Goal: Information Seeking & Learning: Learn about a topic

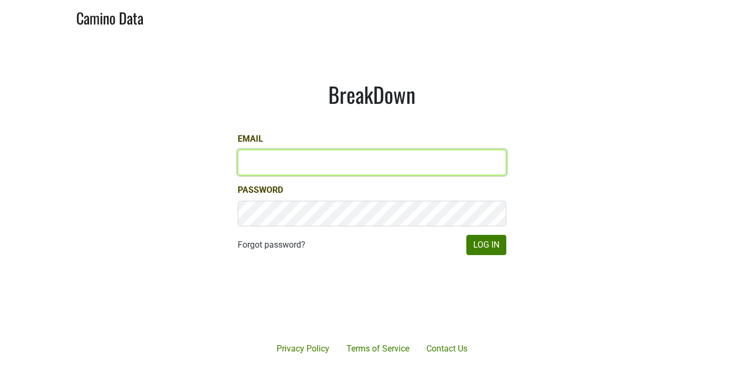
click at [322, 165] on input "Email" at bounding box center [372, 163] width 269 height 26
type input "sean@mommenpop.com"
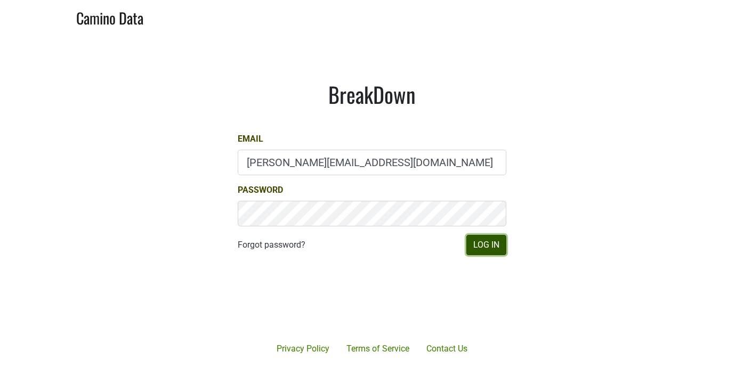
click at [485, 242] on button "Log In" at bounding box center [486, 245] width 40 height 20
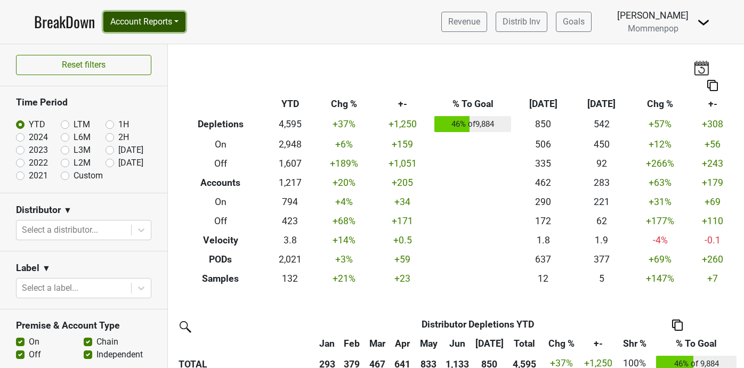
click at [162, 12] on button "Account Reports" at bounding box center [144, 22] width 82 height 20
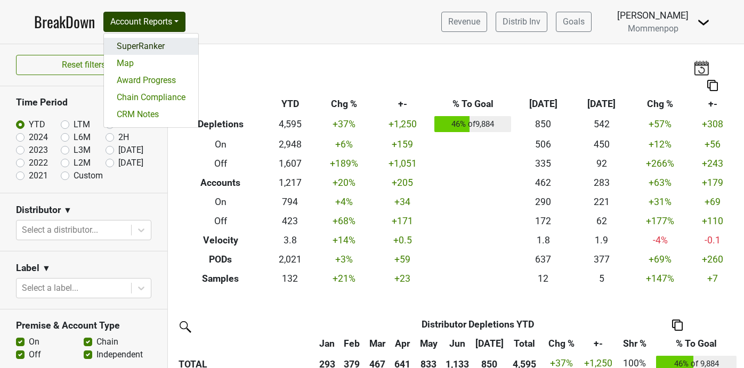
click at [143, 47] on link "SuperRanker" at bounding box center [151, 46] width 94 height 17
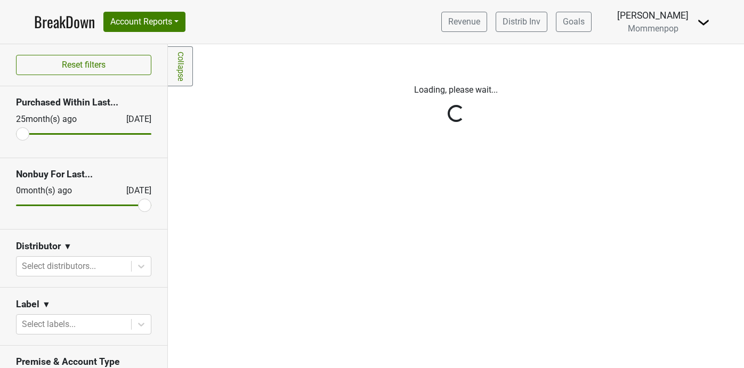
scroll to position [56, 0]
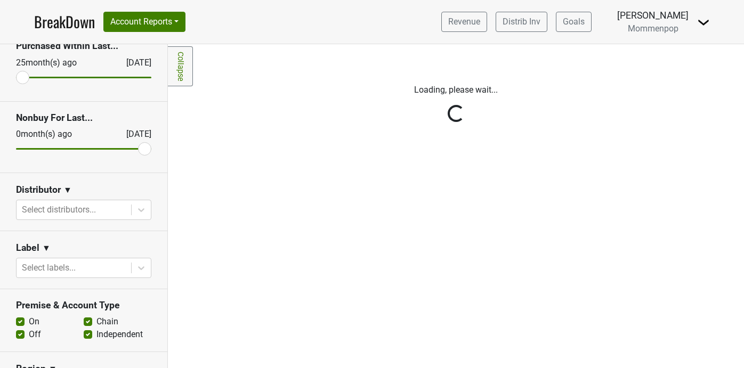
click at [138, 212] on icon at bounding box center [141, 210] width 11 height 11
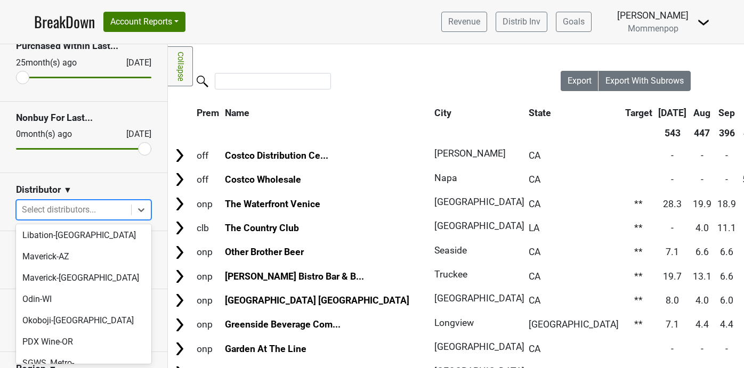
scroll to position [354, 0]
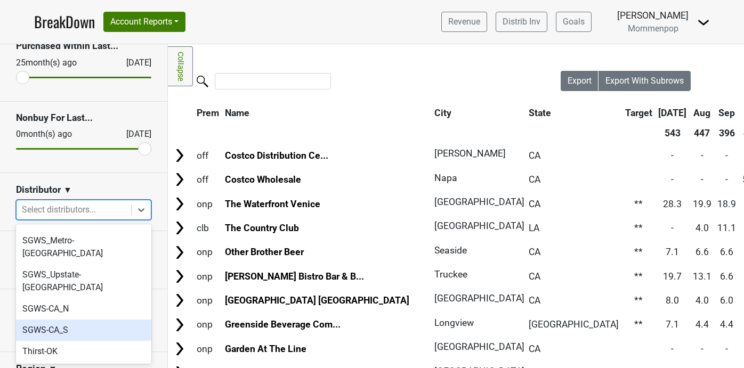
click at [83, 320] on div "SGWS-CA_S" at bounding box center [83, 330] width 135 height 21
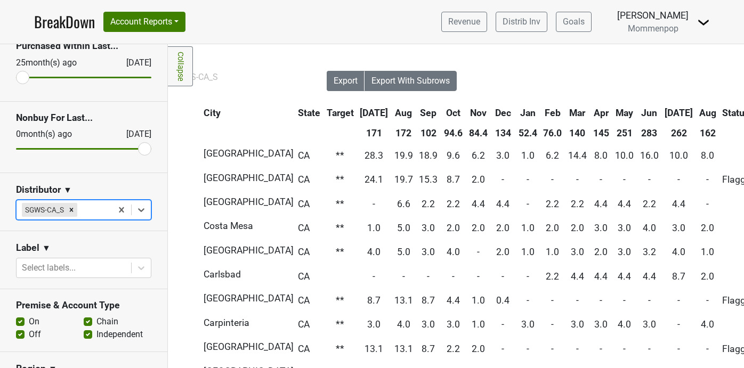
scroll to position [0, 338]
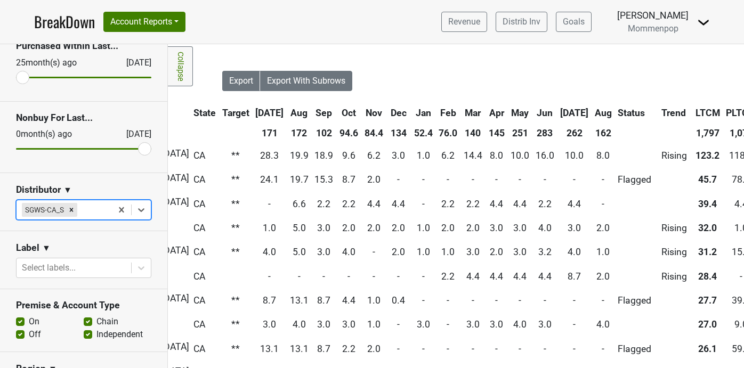
click at [592, 108] on th "Aug" at bounding box center [603, 112] width 22 height 19
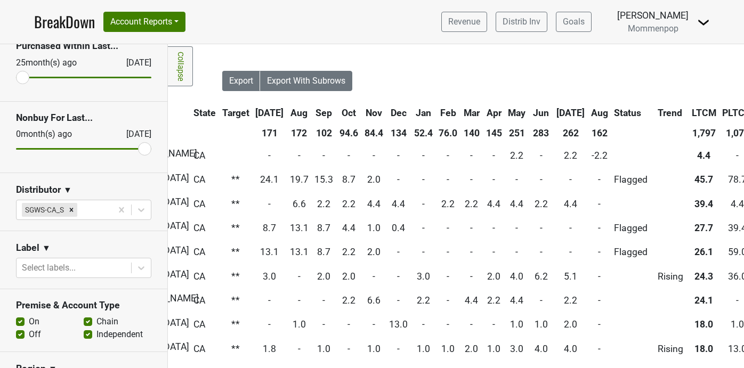
click at [588, 109] on th "Aug" at bounding box center [599, 112] width 22 height 19
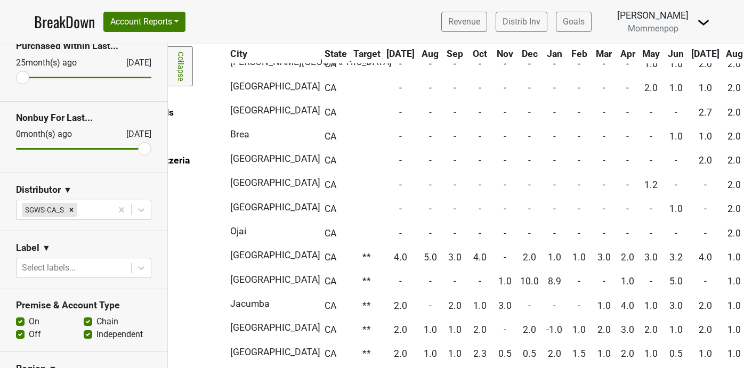
scroll to position [938, 0]
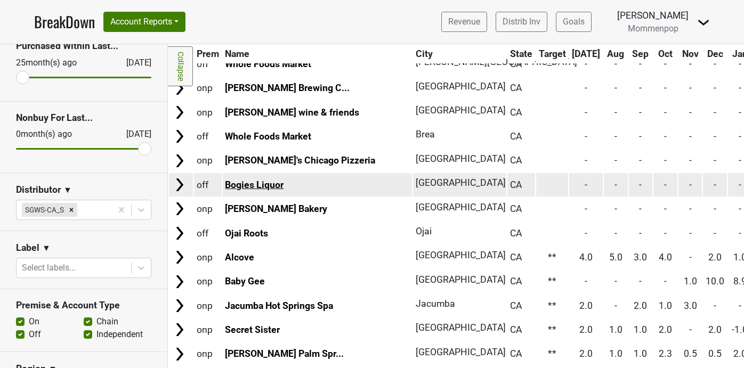
click at [266, 188] on link "Bogies Liquor" at bounding box center [254, 185] width 59 height 11
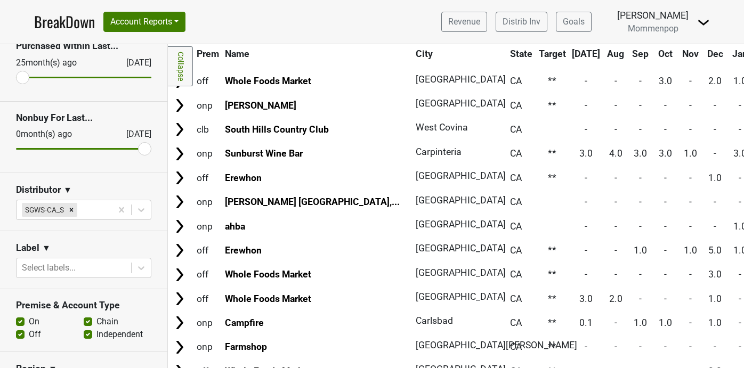
scroll to position [0, 0]
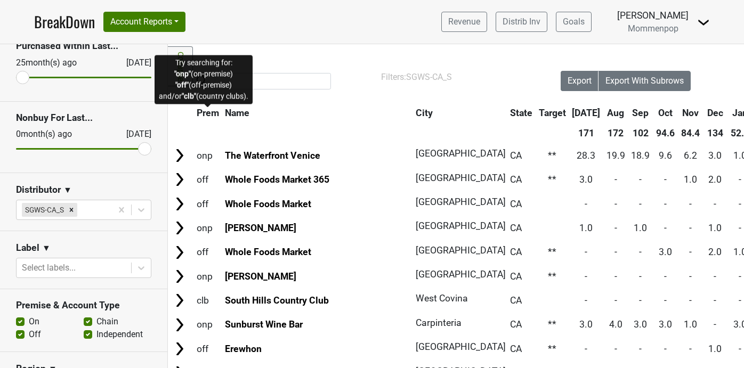
click at [206, 115] on span "Prem" at bounding box center [208, 113] width 22 height 11
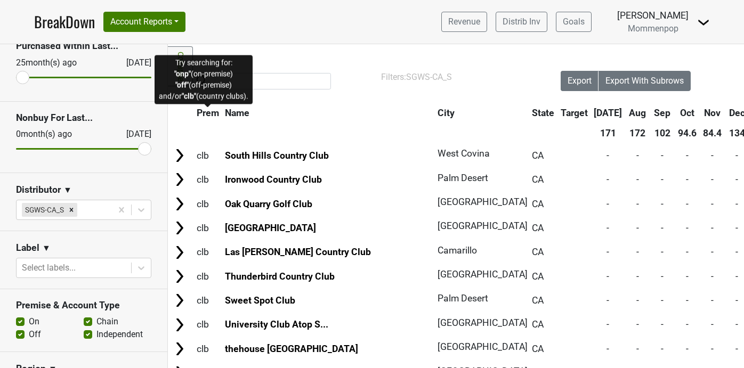
click at [206, 115] on span "Prem" at bounding box center [208, 113] width 22 height 11
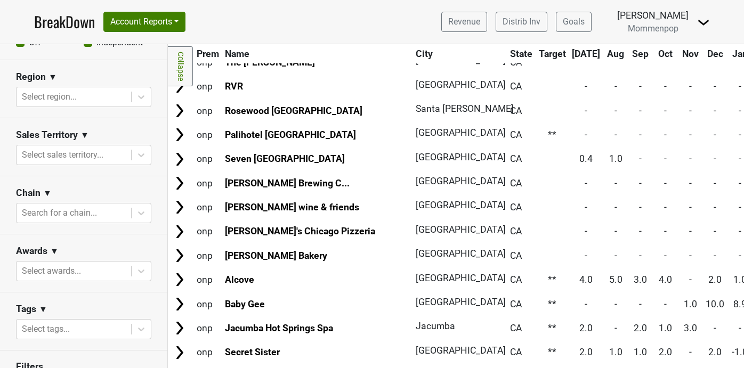
scroll to position [407, 0]
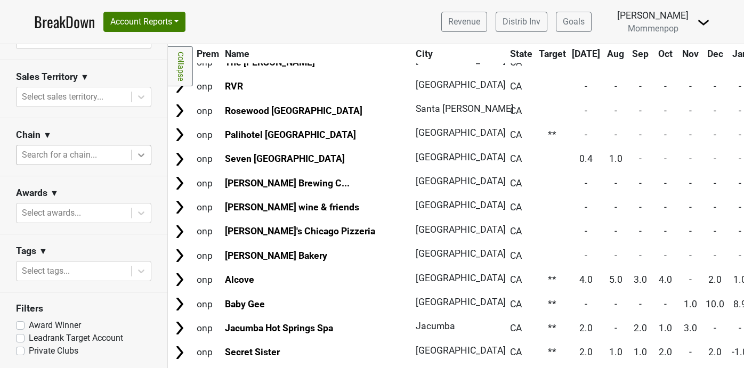
click at [140, 151] on icon at bounding box center [141, 155] width 11 height 11
click at [136, 215] on icon at bounding box center [141, 213] width 11 height 11
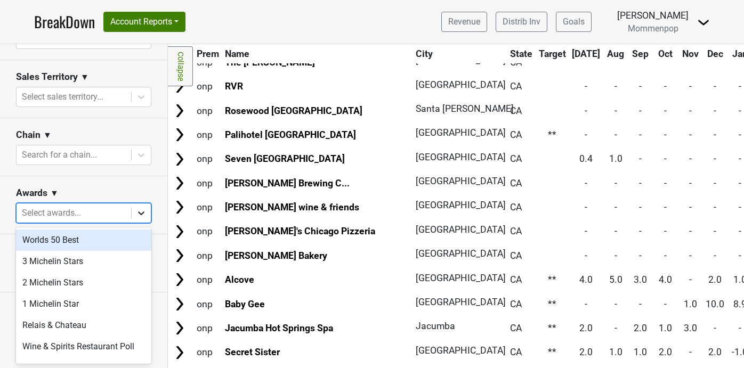
click at [136, 215] on icon at bounding box center [141, 213] width 11 height 11
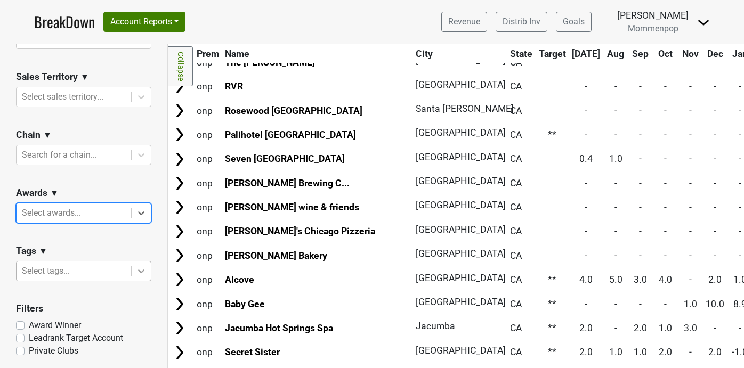
click at [133, 269] on div at bounding box center [141, 271] width 19 height 19
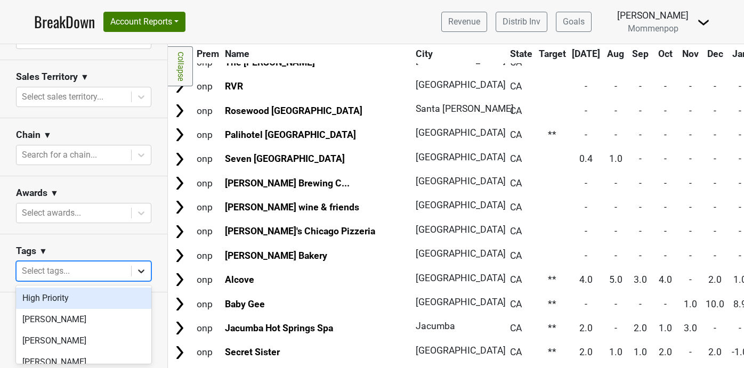
click at [133, 269] on div at bounding box center [141, 271] width 19 height 19
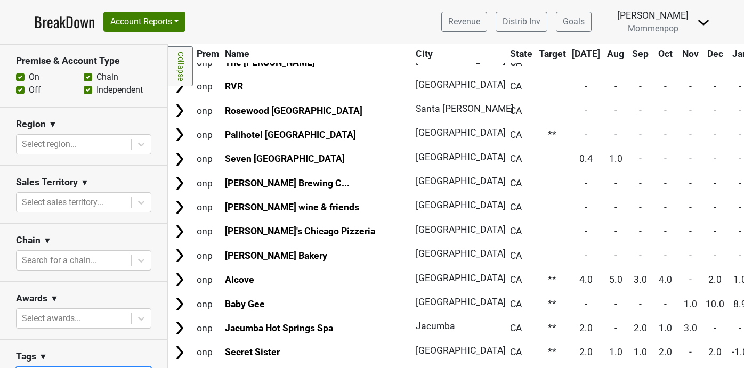
scroll to position [289, 0]
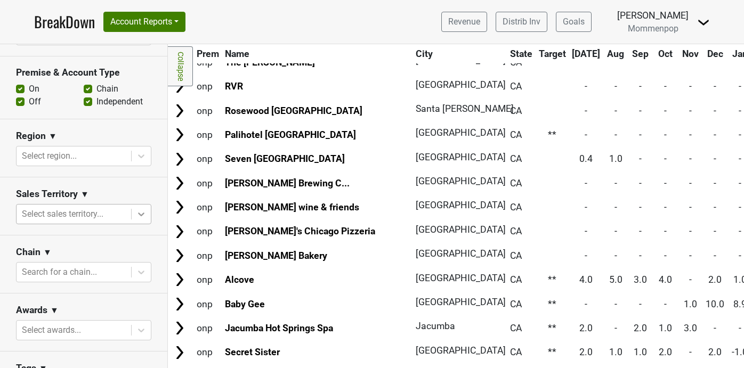
click at [142, 214] on icon at bounding box center [141, 215] width 6 height 4
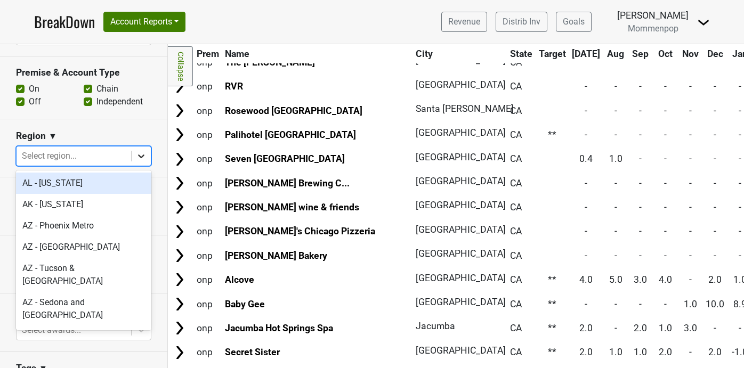
click at [144, 159] on icon at bounding box center [141, 156] width 11 height 11
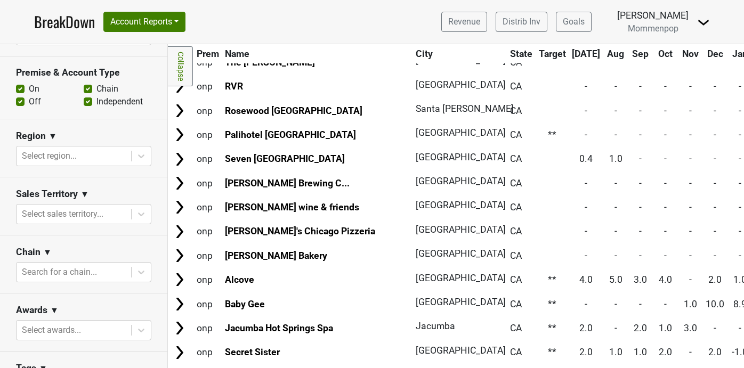
click at [29, 90] on label "On" at bounding box center [34, 89] width 11 height 13
click at [22, 90] on input "On" at bounding box center [20, 88] width 9 height 11
checkbox input "false"
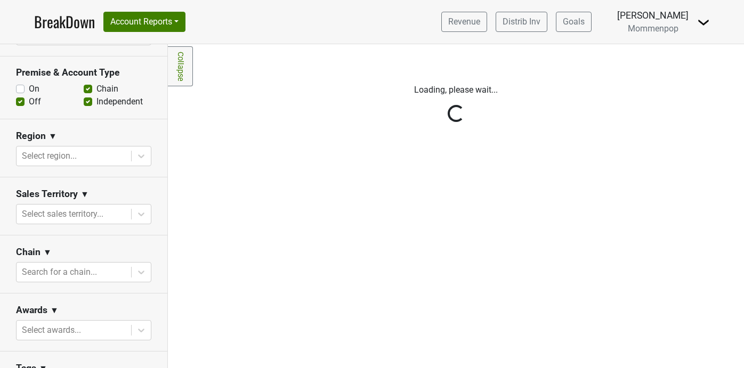
click at [87, 88] on div "Reset filters Purchased Within Last... 25 month(s) ago Aug '25 Nonbuy For Last.…" at bounding box center [84, 206] width 168 height 324
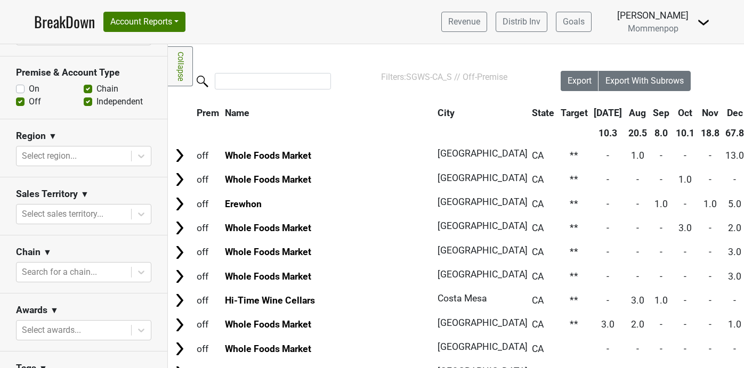
click at [96, 103] on label "Independent" at bounding box center [119, 101] width 46 height 13
click at [88, 103] on input "Independent" at bounding box center [88, 100] width 9 height 11
checkbox input "false"
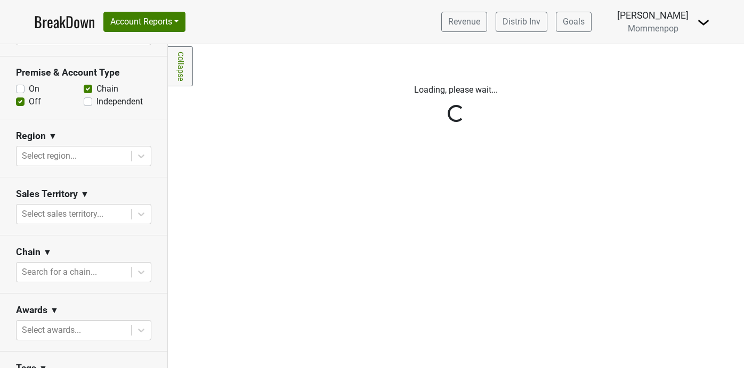
click at [88, 89] on div "Reset filters Purchased Within Last... 25 month(s) ago Aug '25 Nonbuy For Last.…" at bounding box center [84, 206] width 168 height 324
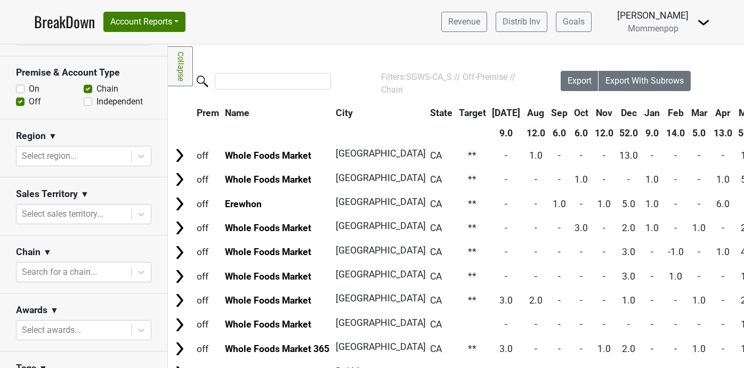
click at [96, 89] on label "Chain" at bounding box center [107, 89] width 22 height 13
click at [88, 89] on input "Chain" at bounding box center [88, 88] width 9 height 11
checkbox input "false"
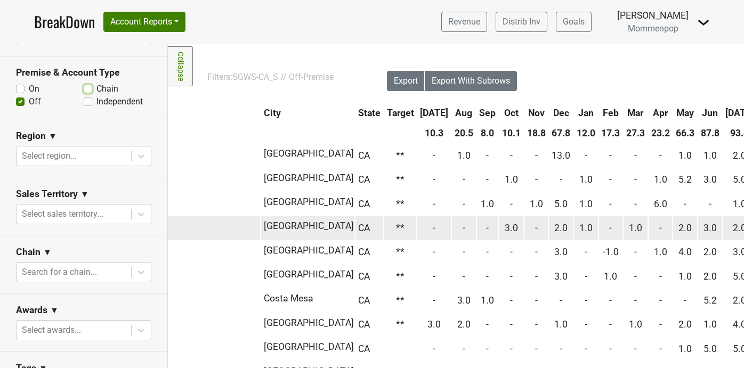
scroll to position [0, 342]
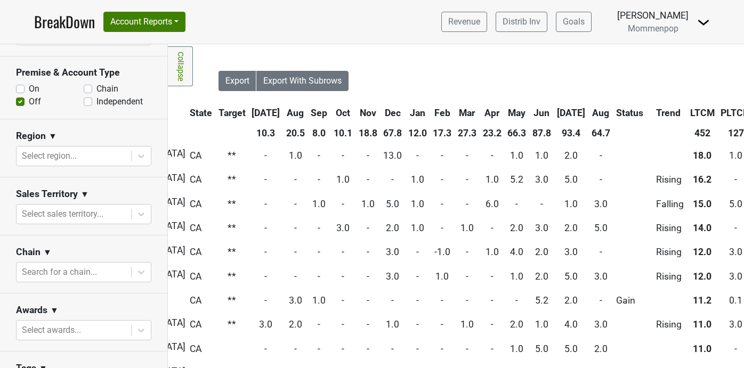
click at [555, 110] on th "Jul" at bounding box center [572, 112] width 34 height 19
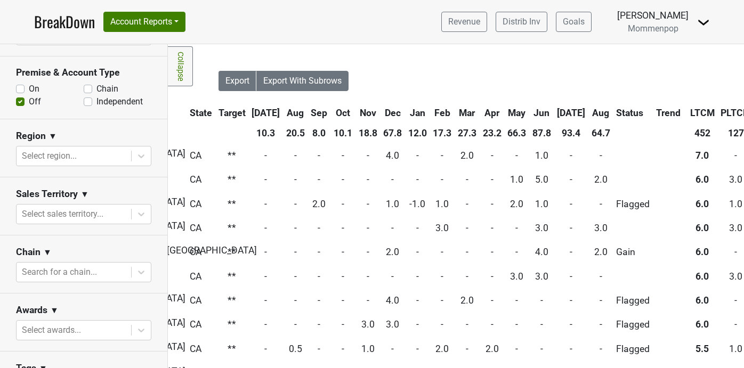
click at [555, 110] on th "Jul" at bounding box center [572, 112] width 34 height 19
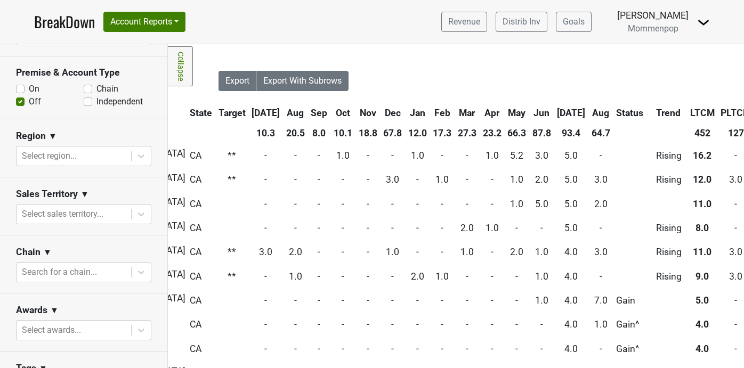
click at [530, 111] on th "Jun" at bounding box center [542, 112] width 24 height 19
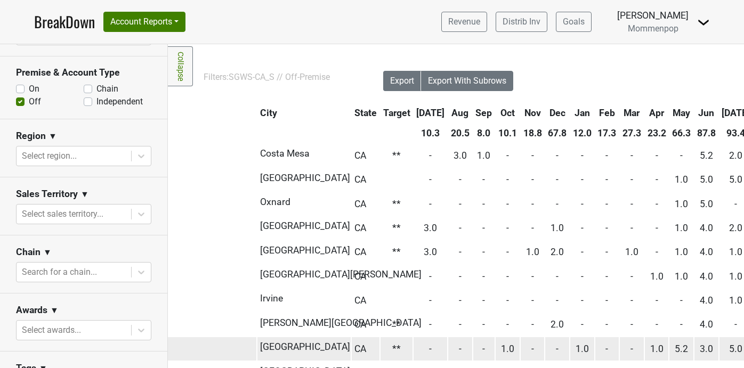
scroll to position [0, 247]
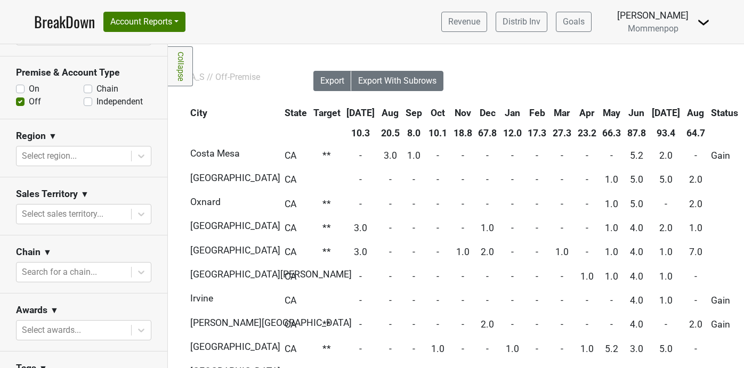
click at [684, 111] on th "Aug" at bounding box center [696, 112] width 24 height 19
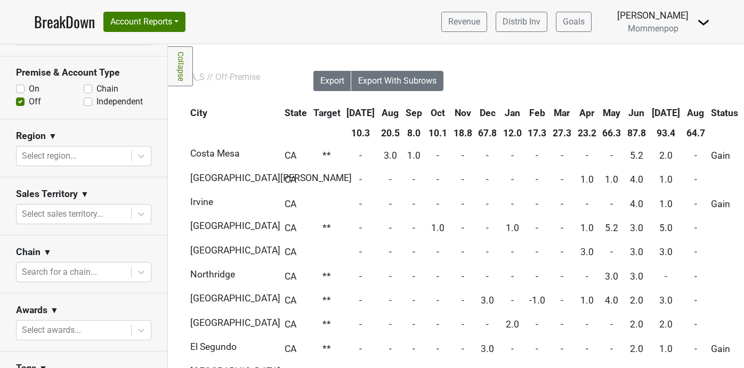
click at [684, 111] on th "Aug" at bounding box center [696, 112] width 24 height 19
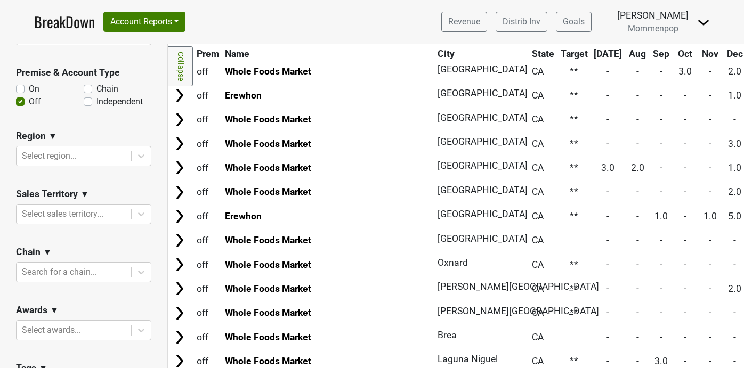
scroll to position [0, 0]
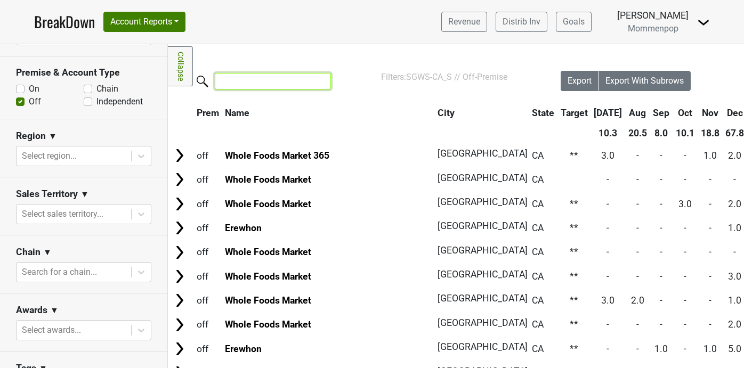
click at [264, 79] on input "search" at bounding box center [273, 81] width 116 height 17
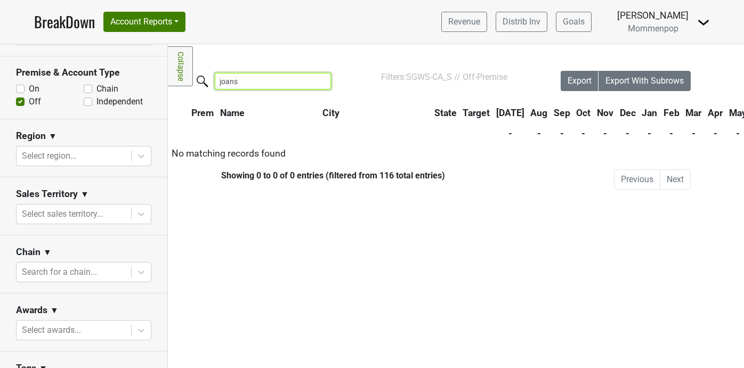
type input "joans"
click at [29, 90] on label "On" at bounding box center [34, 89] width 11 height 13
click at [21, 90] on input "On" at bounding box center [20, 88] width 9 height 11
checkbox input "true"
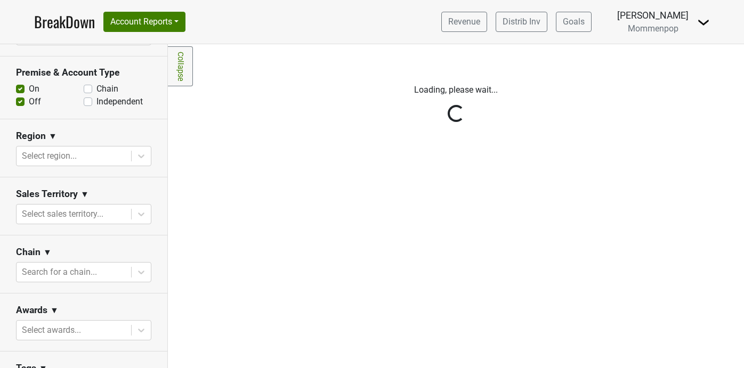
click at [88, 87] on div "Reset filters Purchased Within Last... 25 month(s) ago Aug '25 Nonbuy For Last.…" at bounding box center [84, 206] width 168 height 324
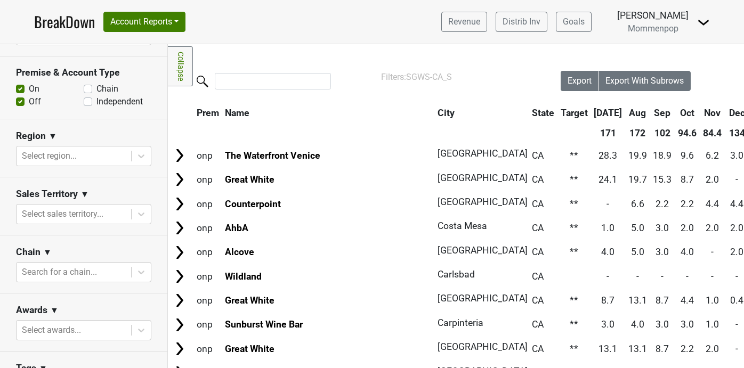
click at [96, 87] on label "Chain" at bounding box center [107, 89] width 22 height 13
click at [88, 87] on input "Chain" at bounding box center [88, 88] width 9 height 11
checkbox input "true"
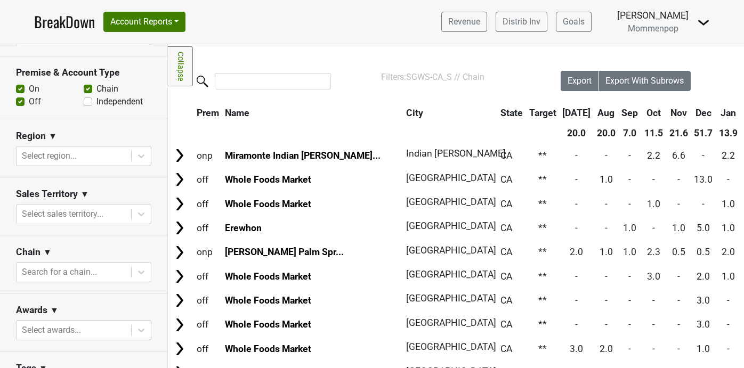
click at [96, 100] on label "Independent" at bounding box center [119, 101] width 46 height 13
click at [88, 100] on input "Independent" at bounding box center [88, 100] width 9 height 11
checkbox input "true"
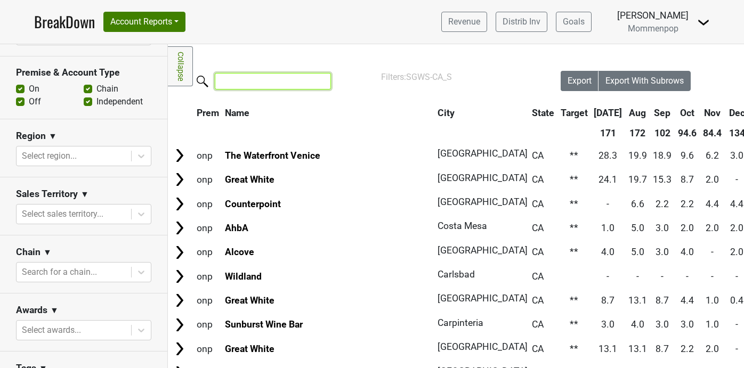
click at [239, 80] on input "search" at bounding box center [273, 81] width 116 height 17
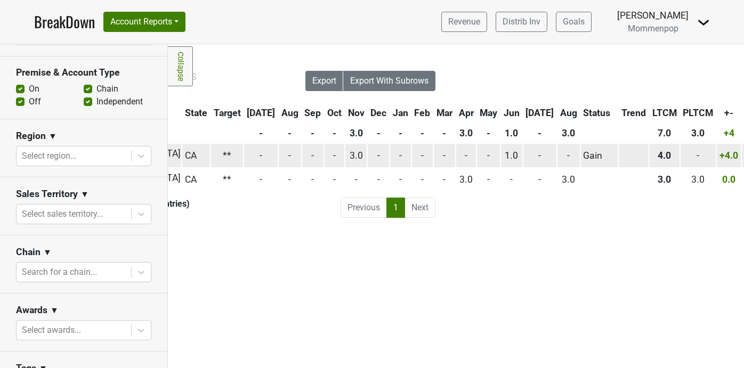
scroll to position [0, 256]
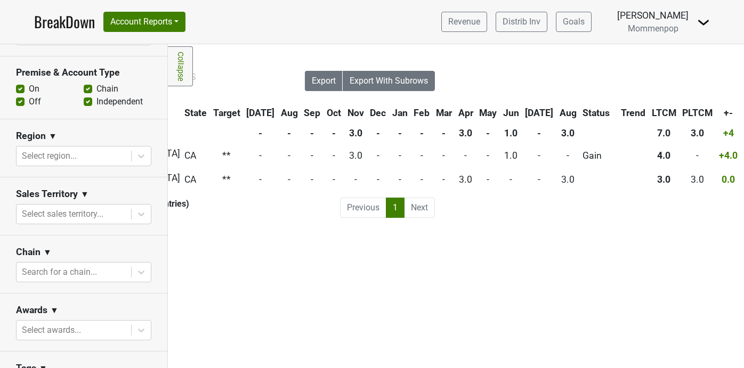
click at [509, 110] on th "Jun" at bounding box center [510, 112] width 21 height 19
click at [557, 107] on th "Aug" at bounding box center [568, 112] width 22 height 19
click at [557, 111] on th "Aug" at bounding box center [568, 112] width 22 height 19
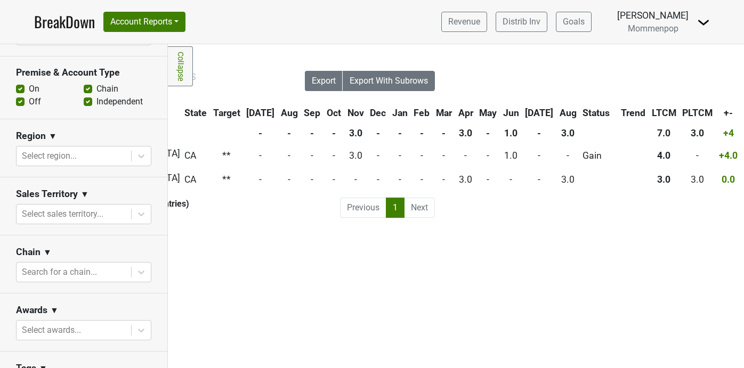
click at [557, 111] on th "Aug" at bounding box center [568, 112] width 22 height 19
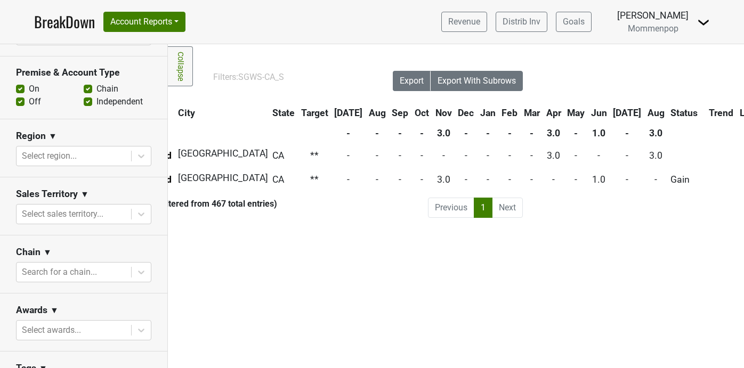
scroll to position [0, 0]
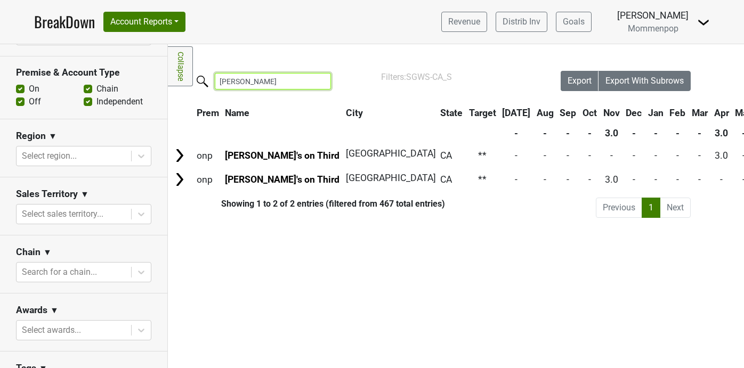
click at [238, 82] on input "joan" at bounding box center [273, 81] width 116 height 17
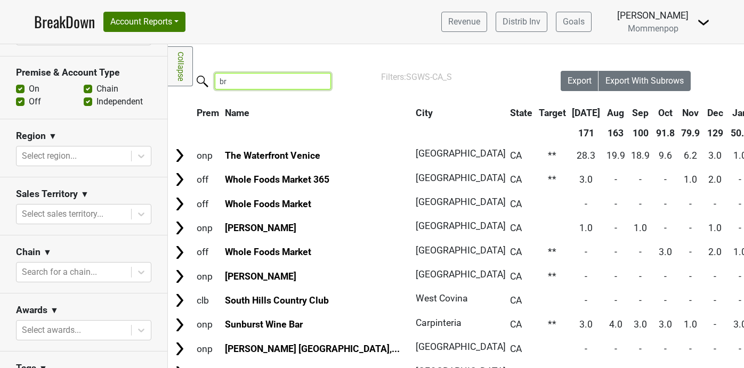
type input "b"
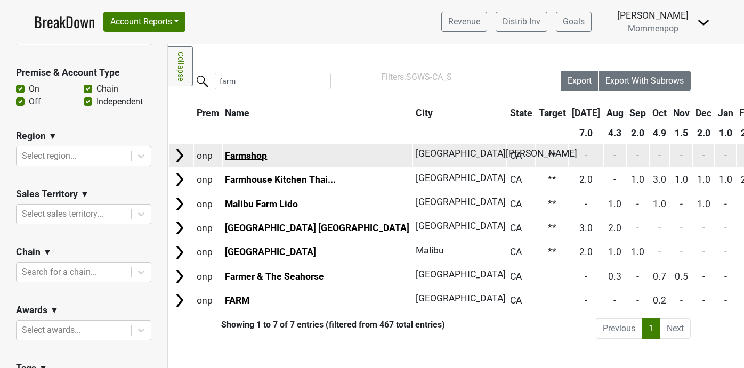
click at [262, 154] on link "Farmshop" at bounding box center [246, 155] width 42 height 11
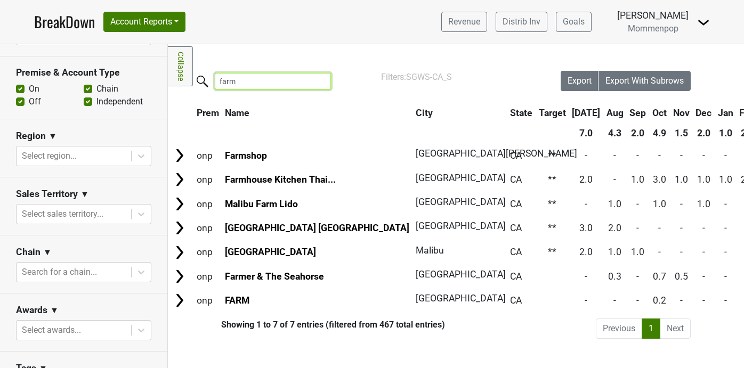
click at [233, 82] on input "farm" at bounding box center [273, 81] width 116 height 17
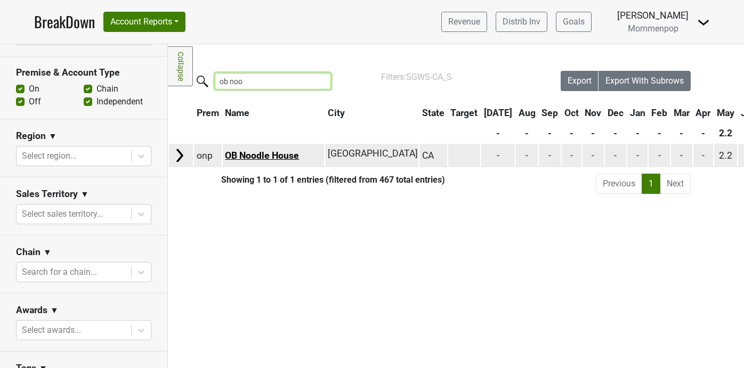
type input "ob noo"
click at [241, 152] on link "OB Noodle House" at bounding box center [262, 155] width 74 height 11
click at [248, 152] on link "OB Noodle House" at bounding box center [262, 155] width 74 height 11
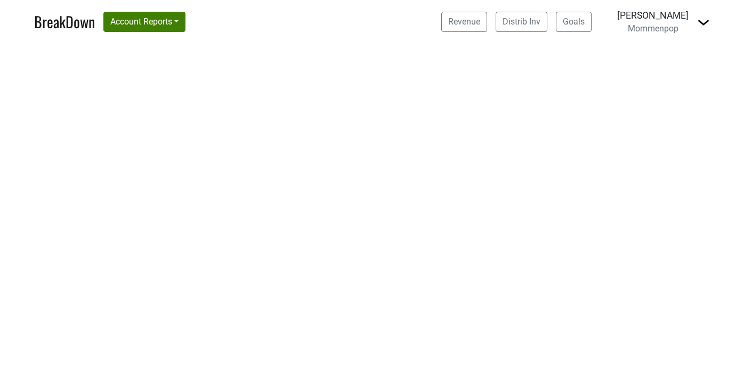
select select "CA"
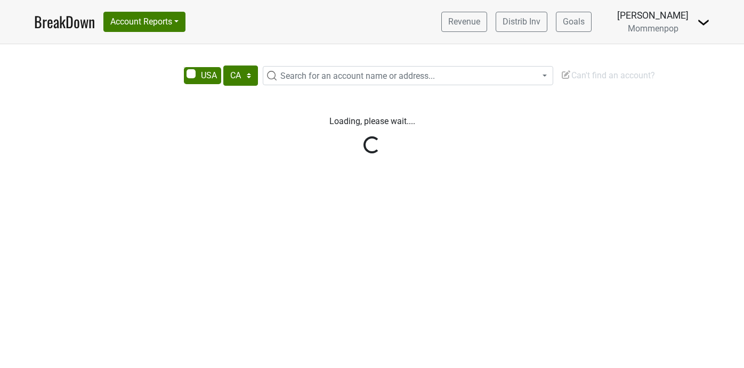
select select "CA"
